Goal: Task Accomplishment & Management: Use online tool/utility

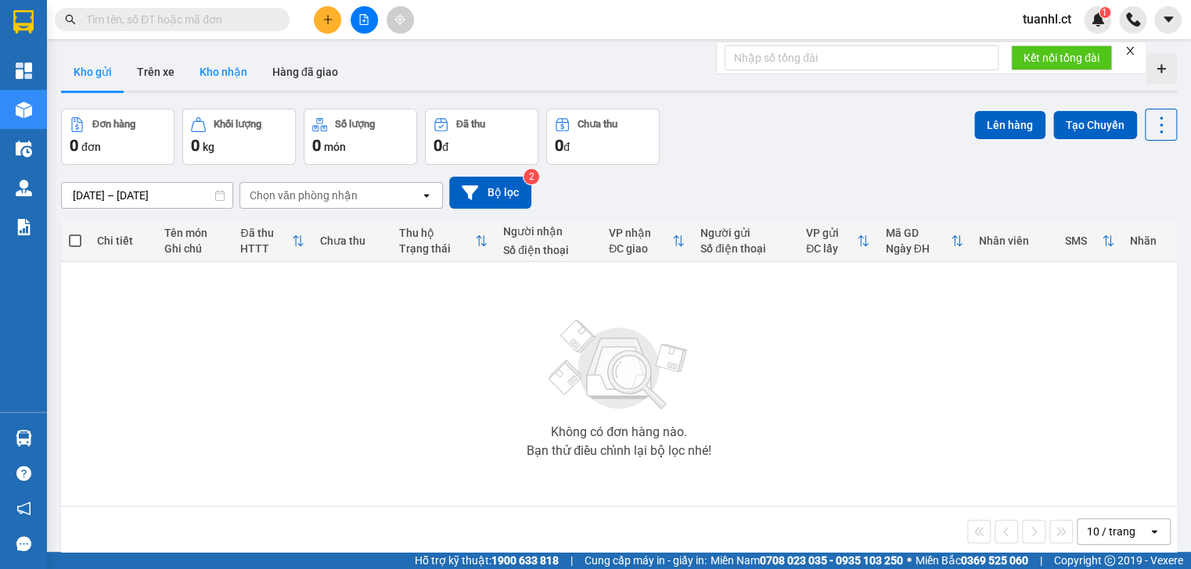
click at [223, 68] on button "Kho nhận" at bounding box center [223, 72] width 73 height 38
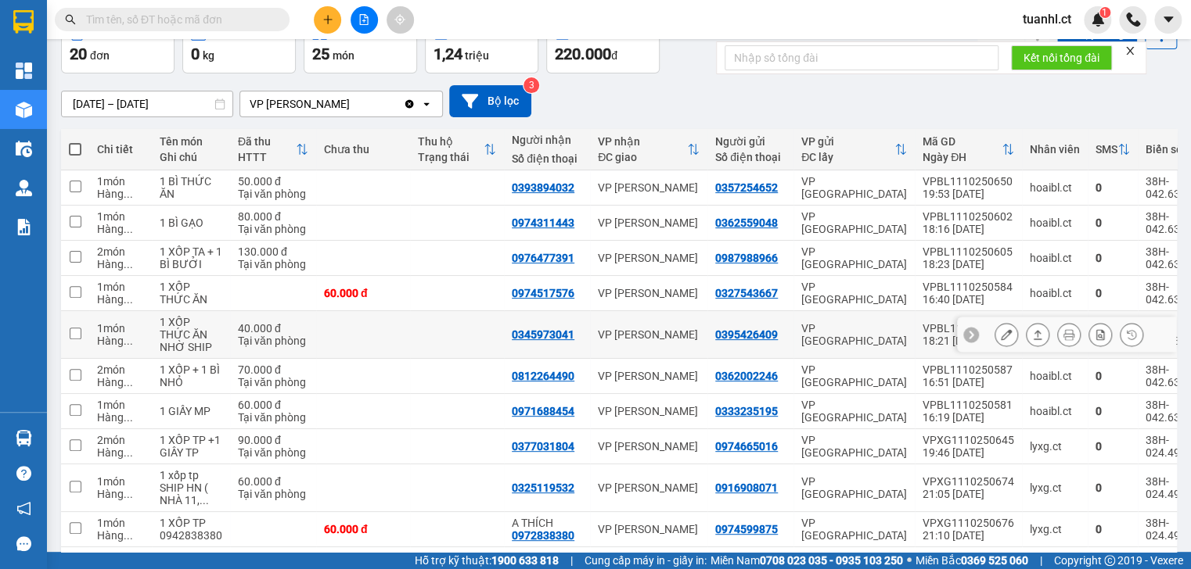
scroll to position [154, 0]
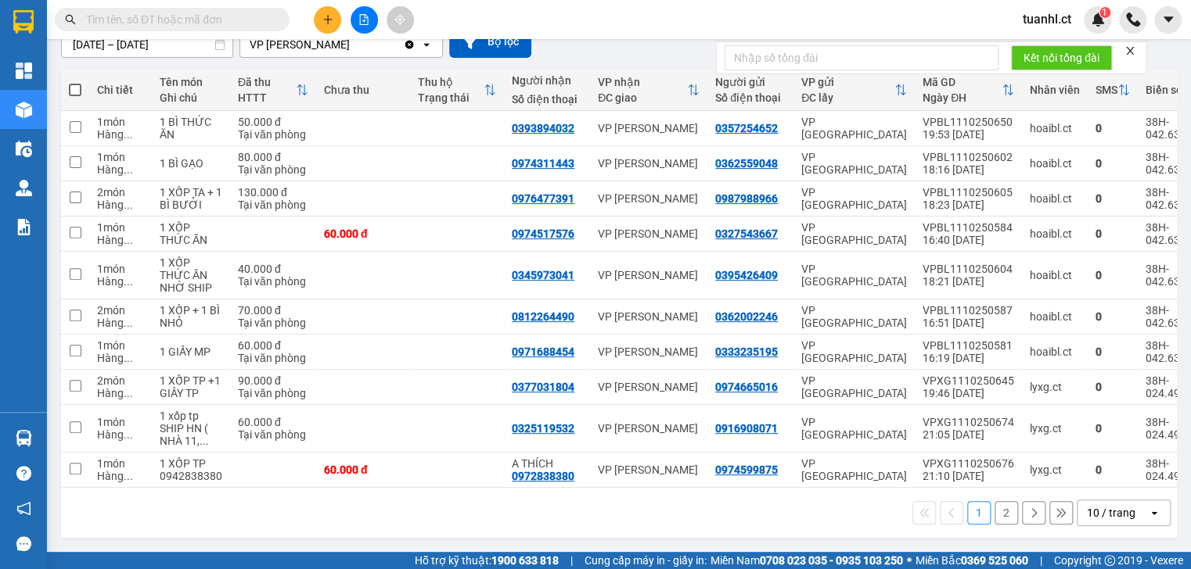
click at [994, 519] on button "2" at bounding box center [1005, 512] width 23 height 23
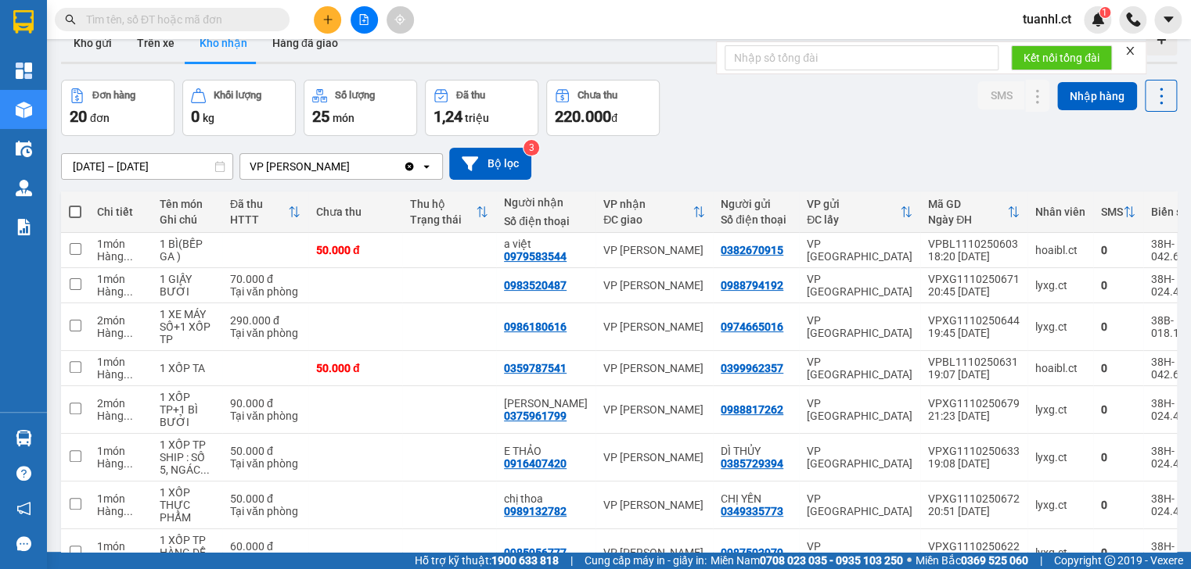
scroll to position [0, 0]
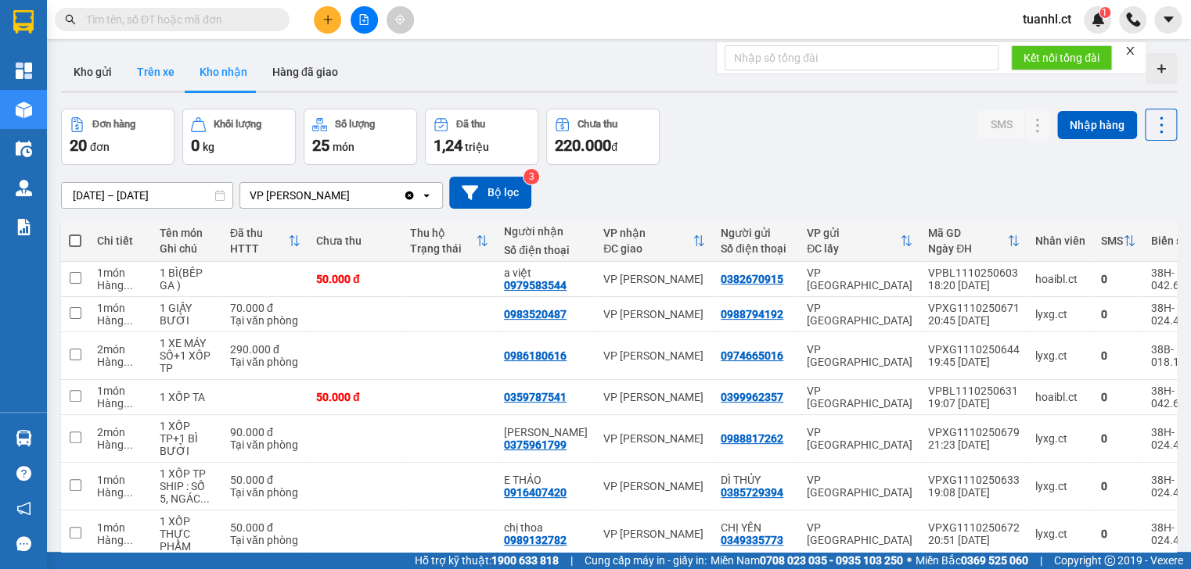
click at [171, 74] on button "Trên xe" at bounding box center [155, 72] width 63 height 38
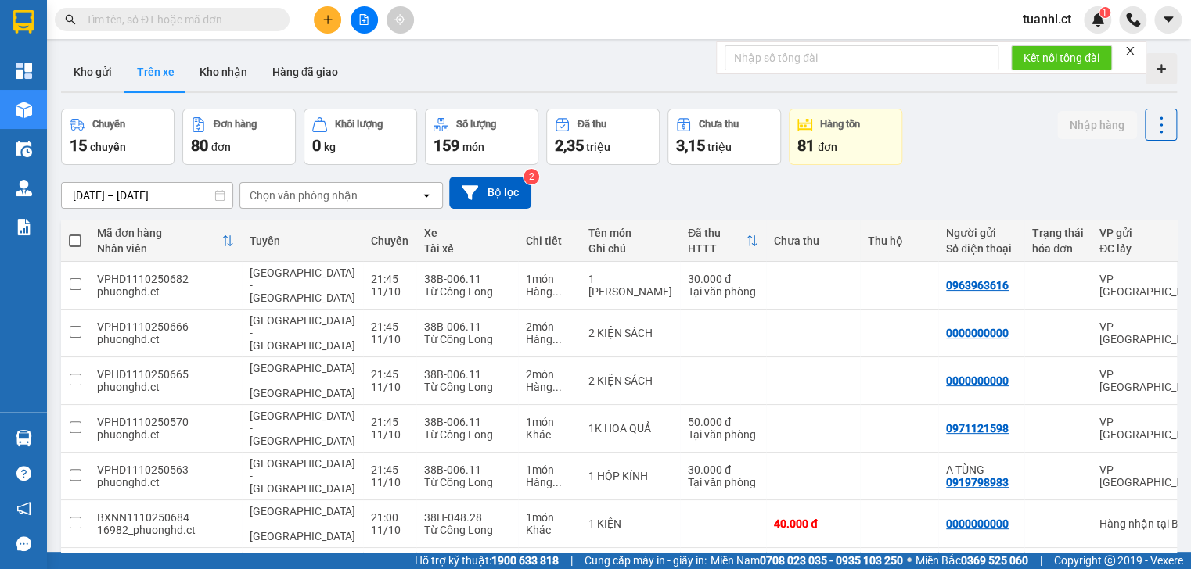
click at [381, 195] on div "Chọn văn phòng nhận" at bounding box center [330, 195] width 180 height 25
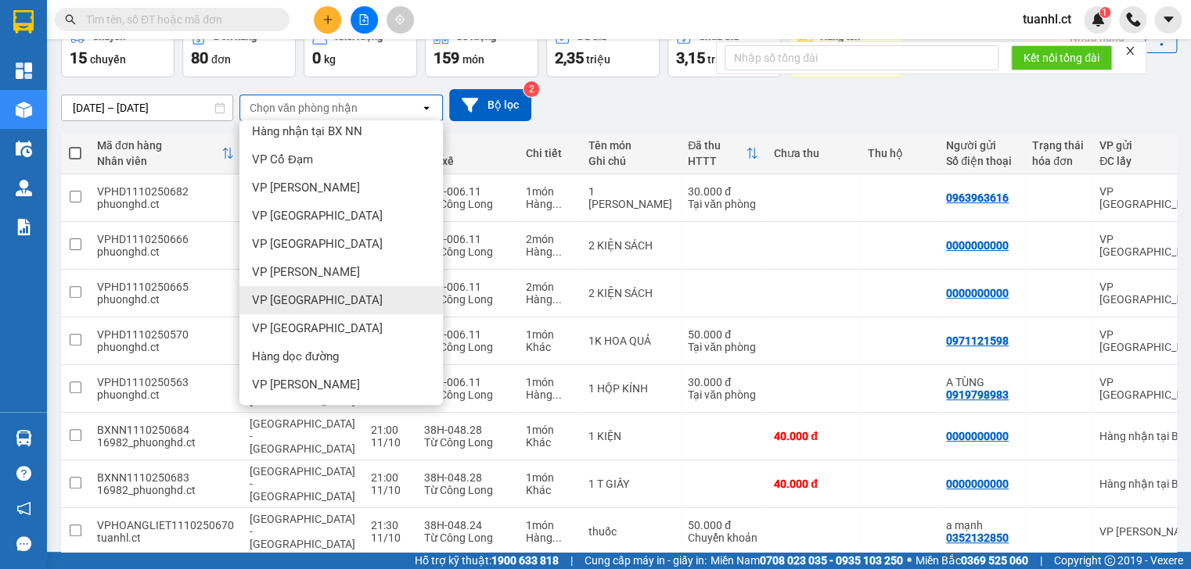
scroll to position [129, 0]
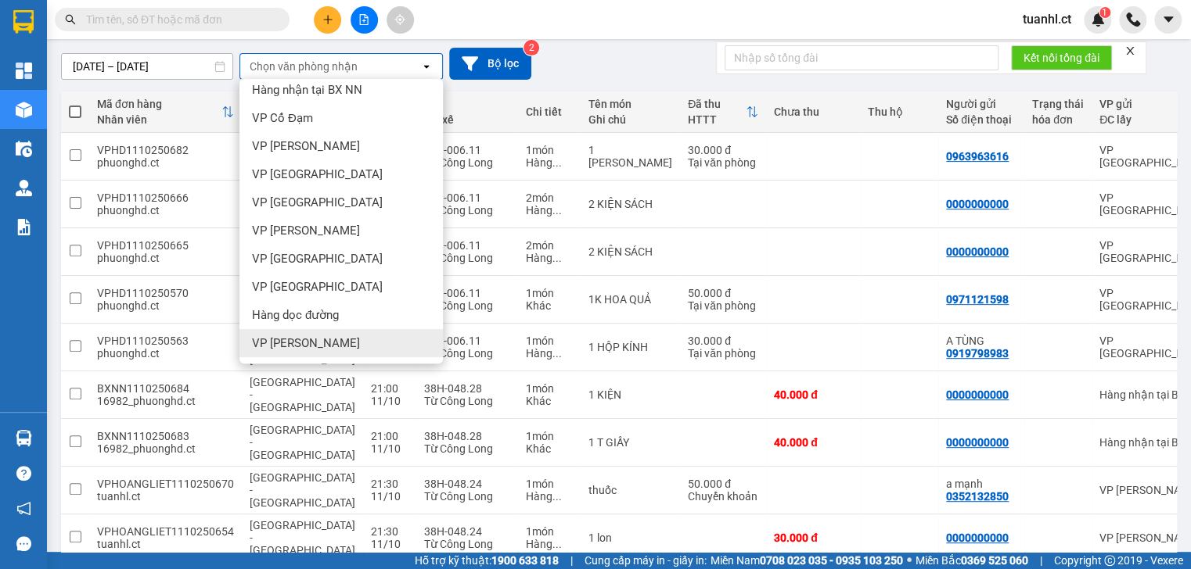
click at [361, 336] on div "VP Hoàng Liệt" at bounding box center [340, 343] width 203 height 28
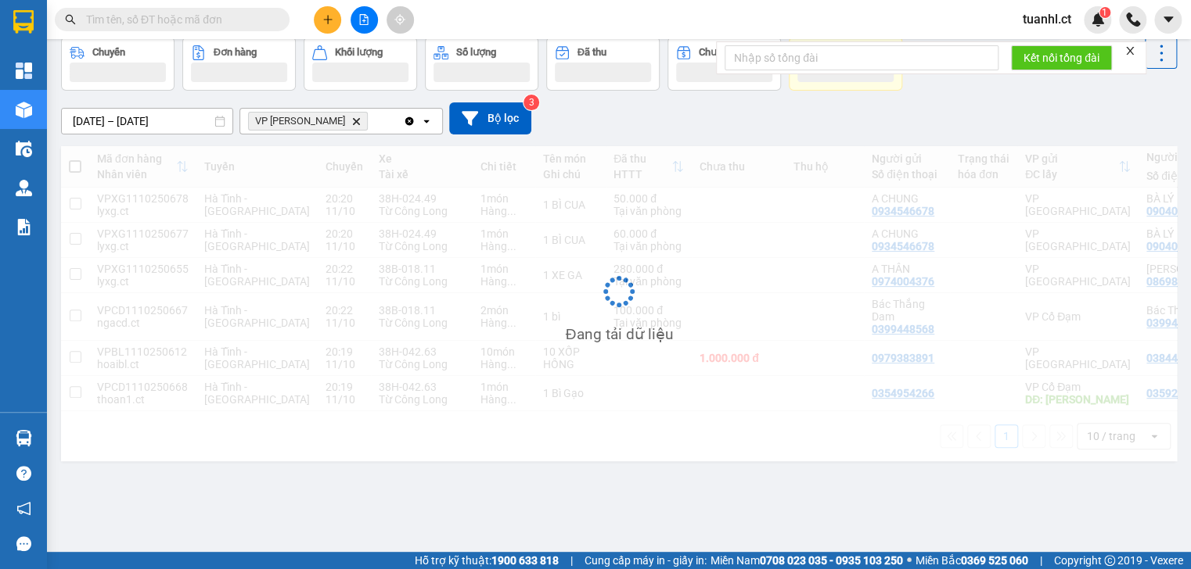
scroll to position [72, 0]
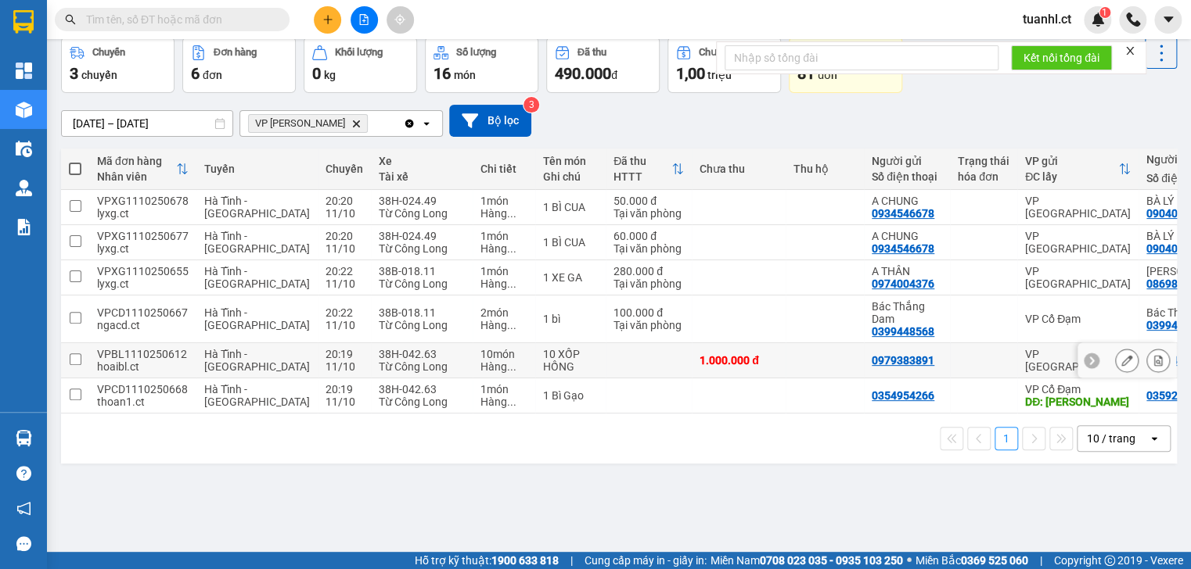
click at [147, 348] on div "VPBL1110250612" at bounding box center [143, 354] width 92 height 13
checkbox input "true"
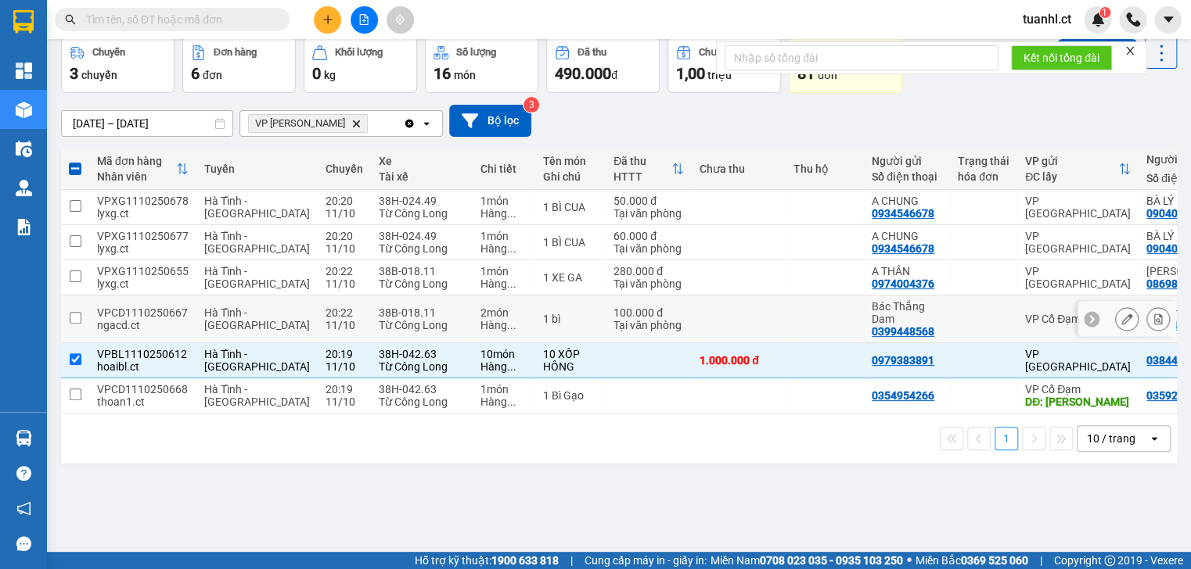
click at [153, 329] on div "ngacd.ct" at bounding box center [143, 325] width 92 height 13
checkbox input "true"
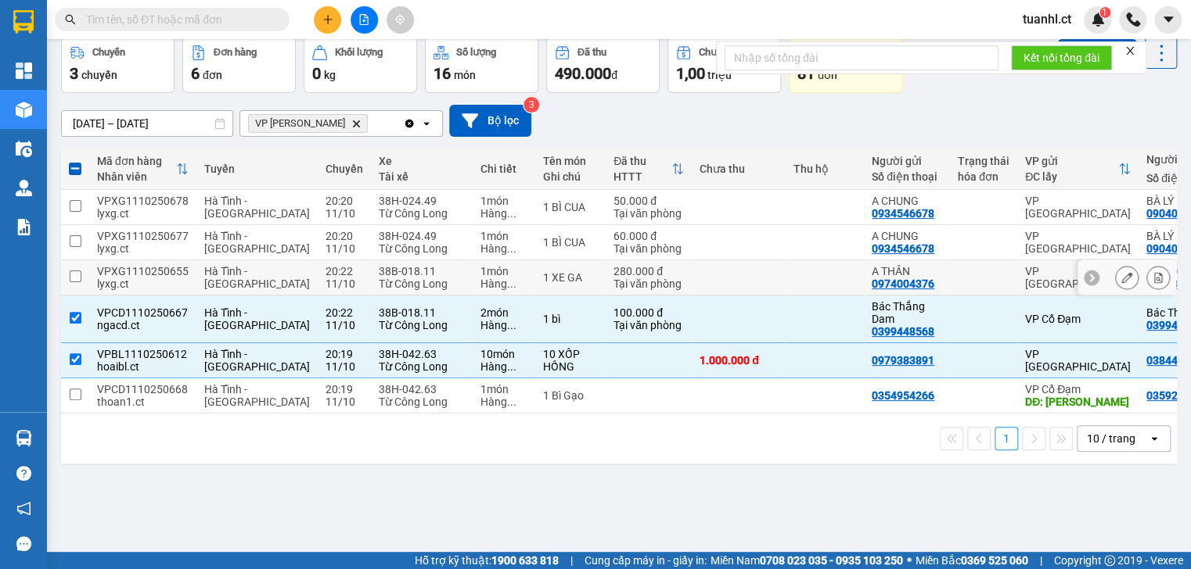
click at [159, 293] on td "VPXG1110250655 lyxg.ct" at bounding box center [142, 277] width 107 height 35
checkbox input "true"
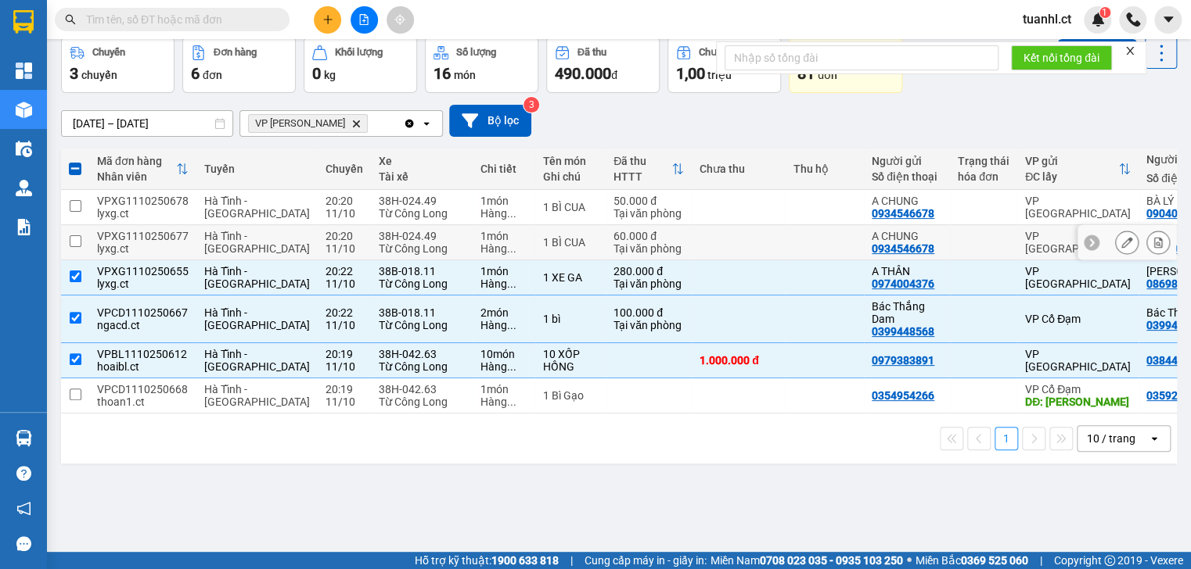
click at [172, 246] on div "lyxg.ct" at bounding box center [143, 248] width 92 height 13
checkbox input "true"
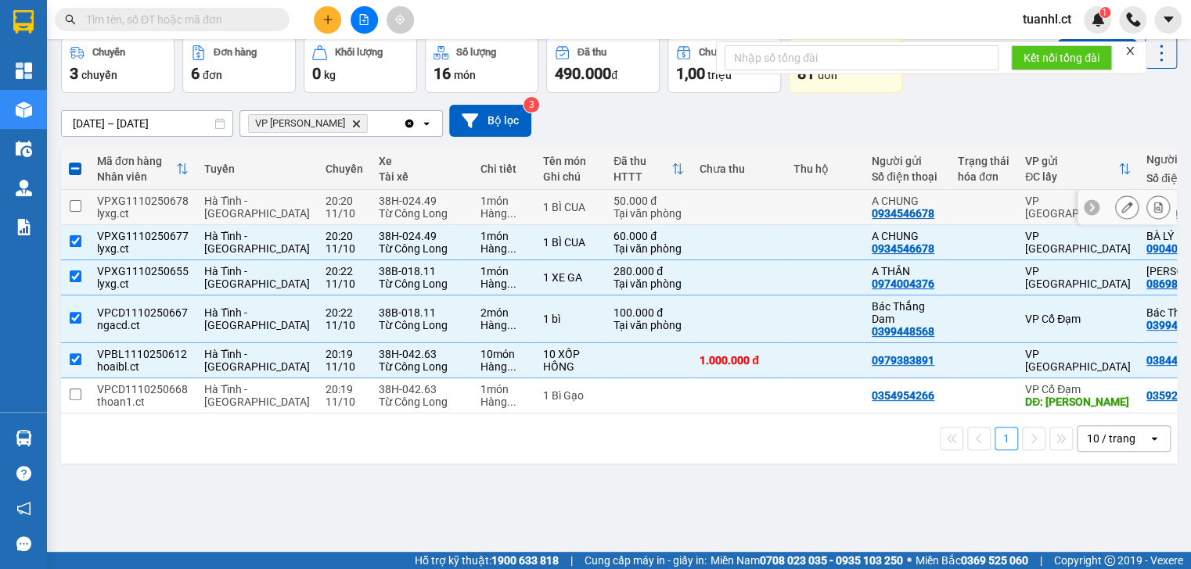
click at [185, 204] on td "VPXG1110250678 lyxg.ct" at bounding box center [142, 207] width 107 height 35
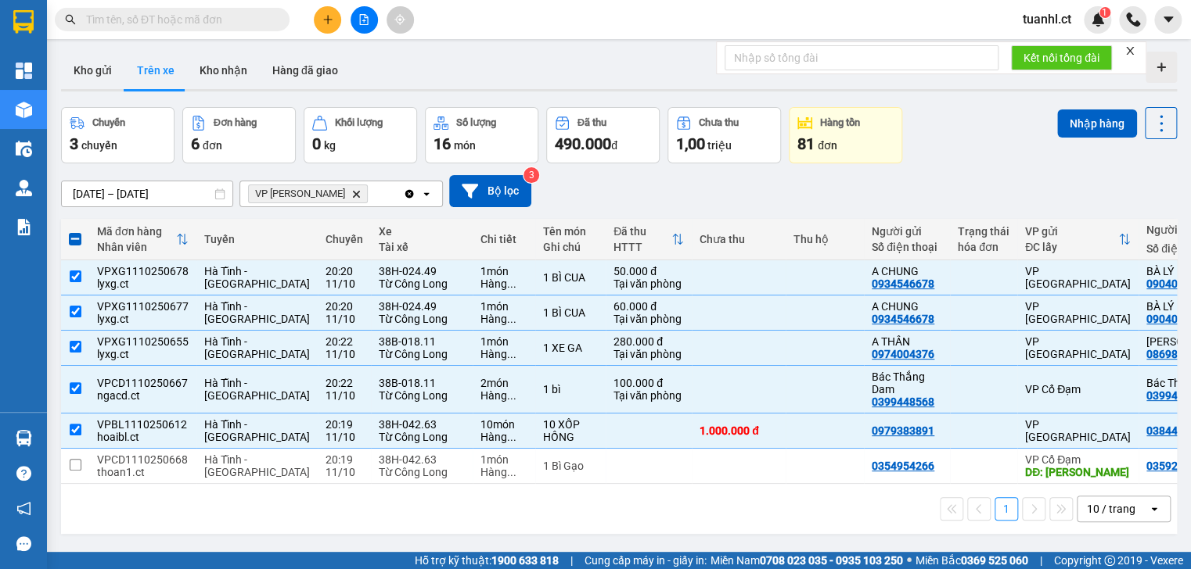
scroll to position [0, 0]
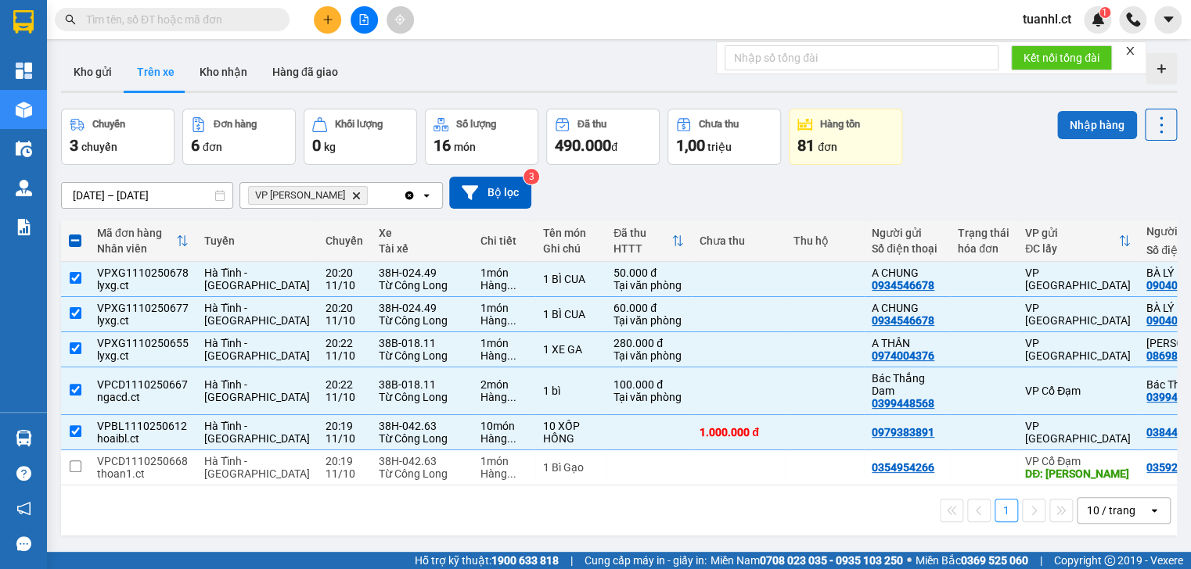
click at [1069, 122] on button "Nhập hàng" at bounding box center [1097, 125] width 80 height 28
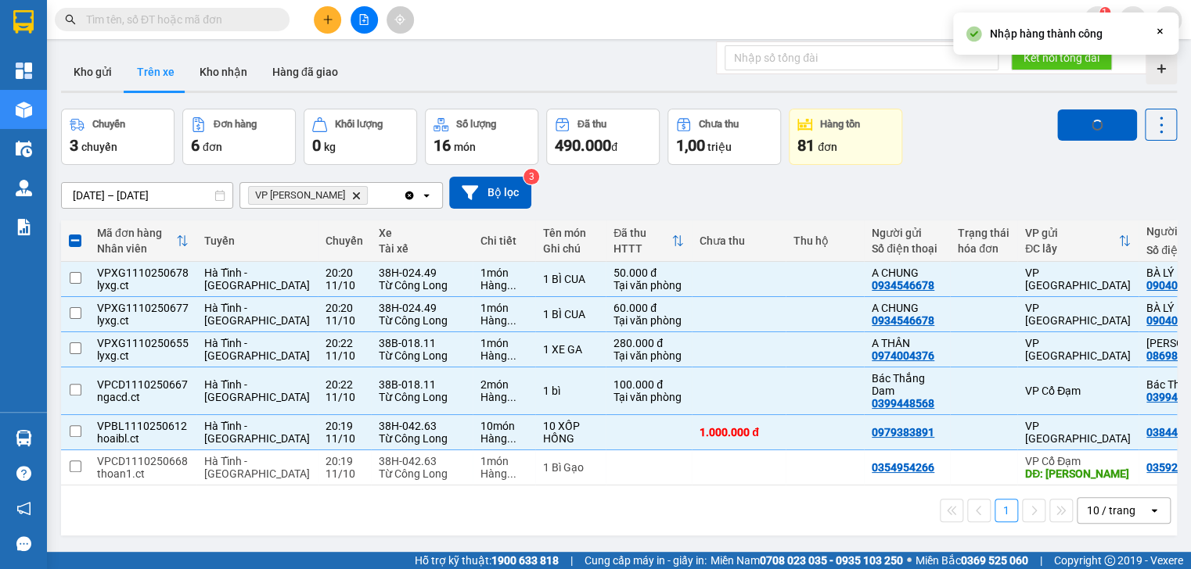
checkbox input "false"
